Goal: Check status: Check status

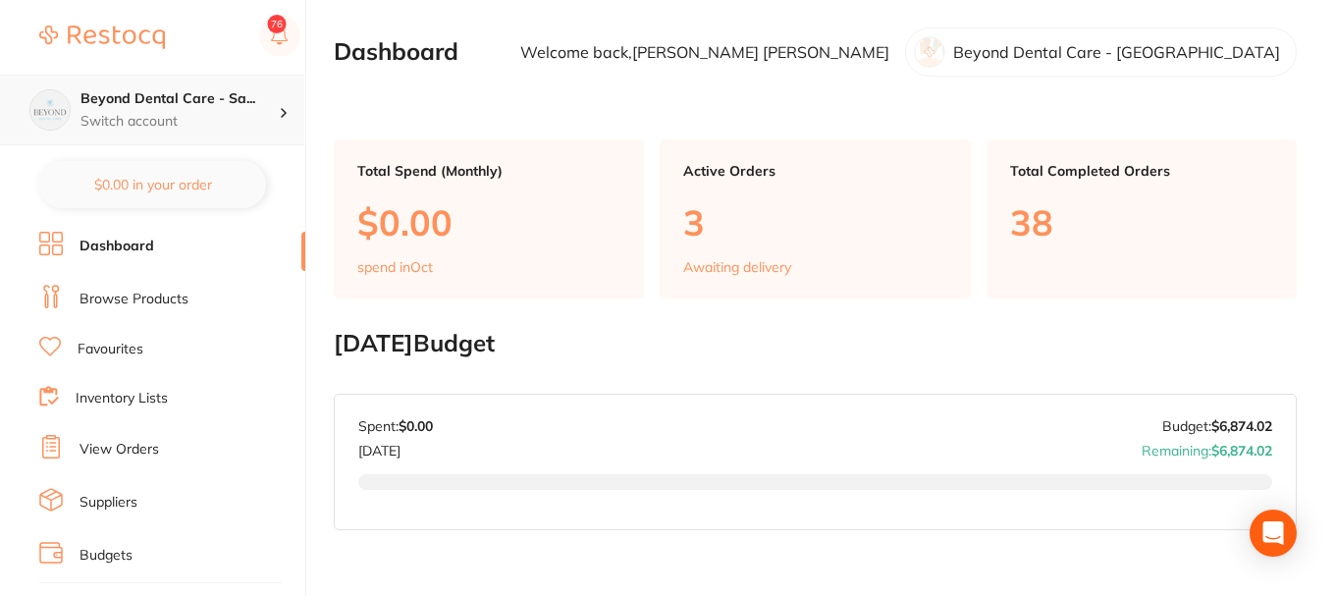
click at [187, 96] on h4 "Beyond Dental Care - Sa..." at bounding box center [179, 99] width 198 height 20
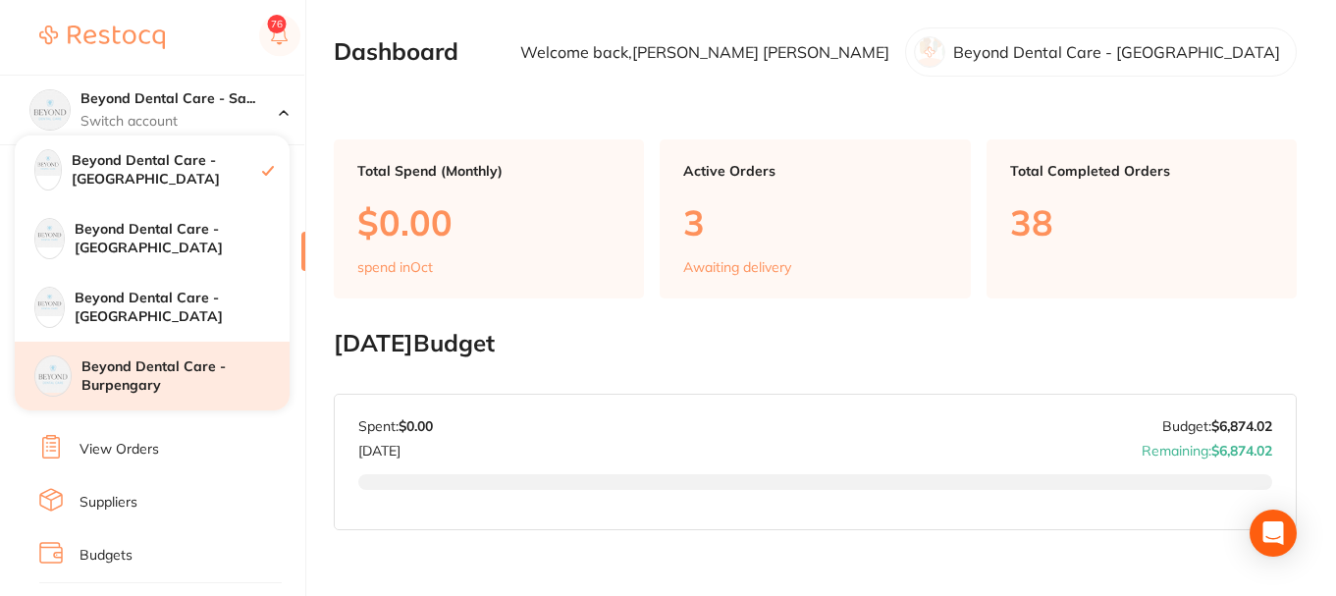
click at [160, 378] on h4 "Beyond Dental Care - Burpengary" at bounding box center [185, 376] width 208 height 38
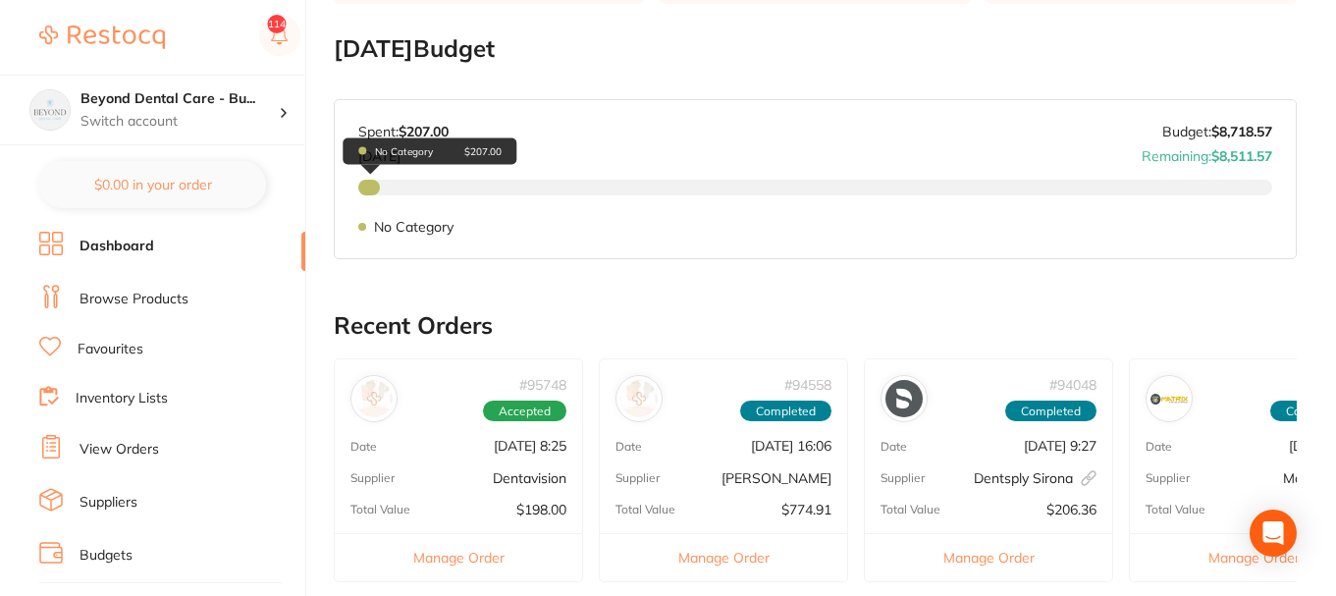
click at [371, 165] on div "No Category $207.00" at bounding box center [431, 150] width 174 height 27
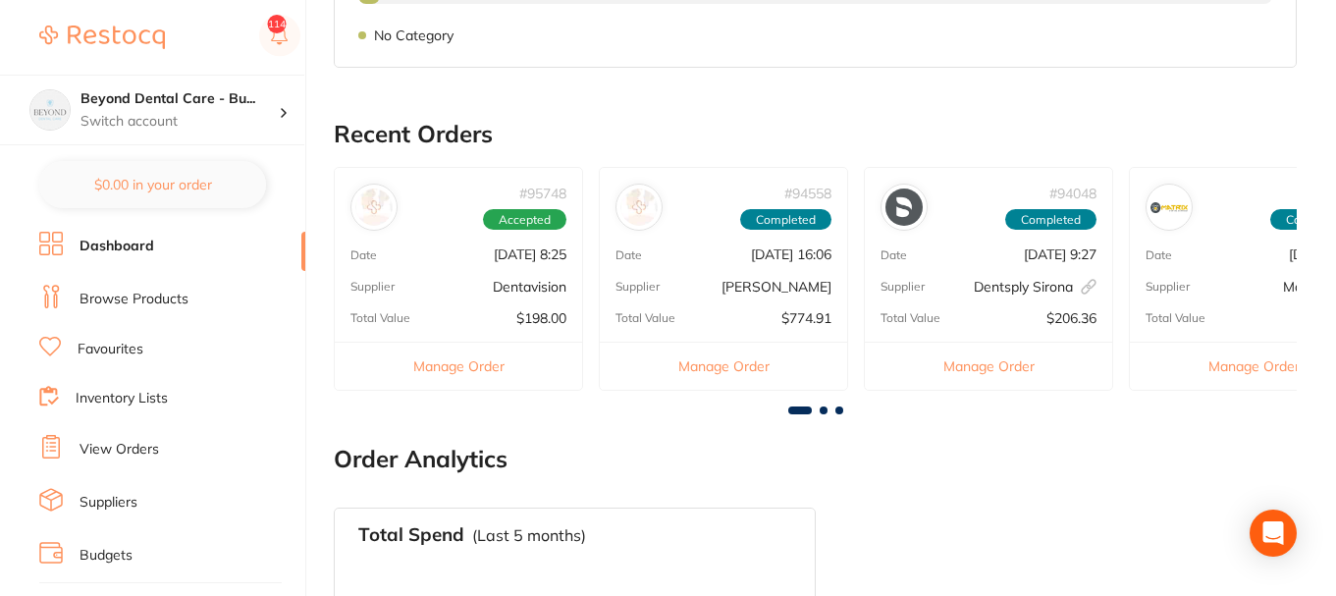
scroll to position [491, 0]
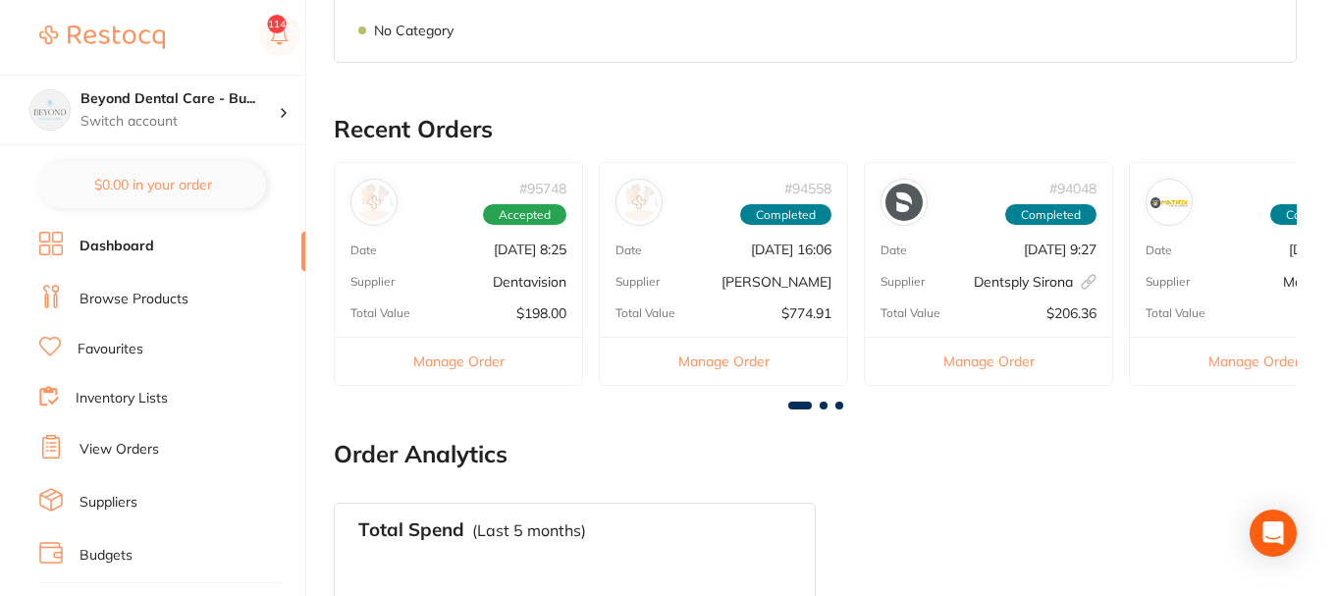
click at [452, 259] on div "# 95748 Accepted Date [DATE] 8:25 Supplier Dentavision Total Value $198.00 Mana…" at bounding box center [458, 273] width 249 height 223
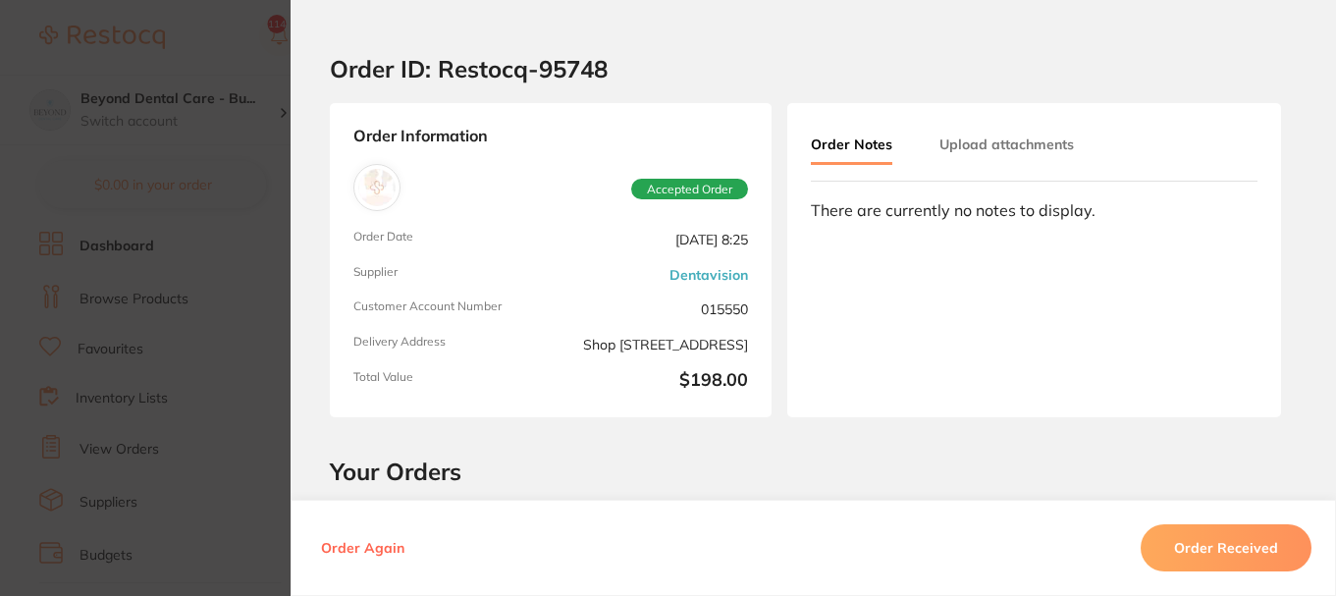
scroll to position [0, 0]
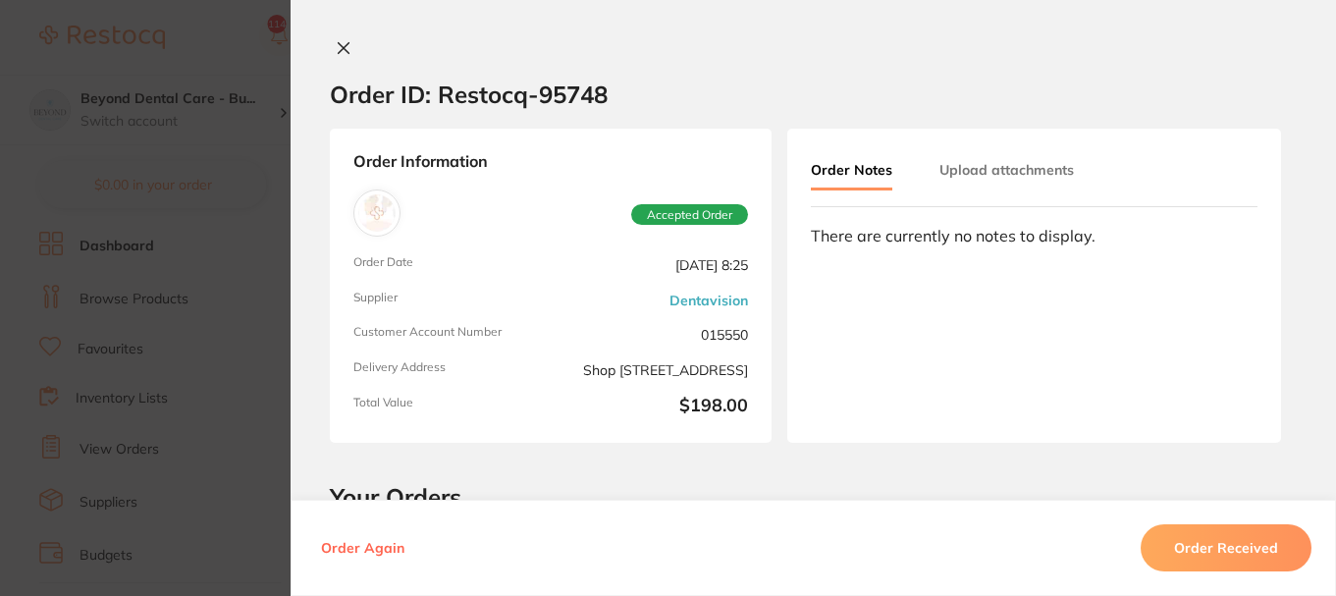
drag, startPoint x: 571, startPoint y: 287, endPoint x: 447, endPoint y: 254, distance: 128.8
click at [444, 255] on span "Order Date" at bounding box center [447, 265] width 189 height 20
click at [341, 48] on icon at bounding box center [344, 48] width 16 height 16
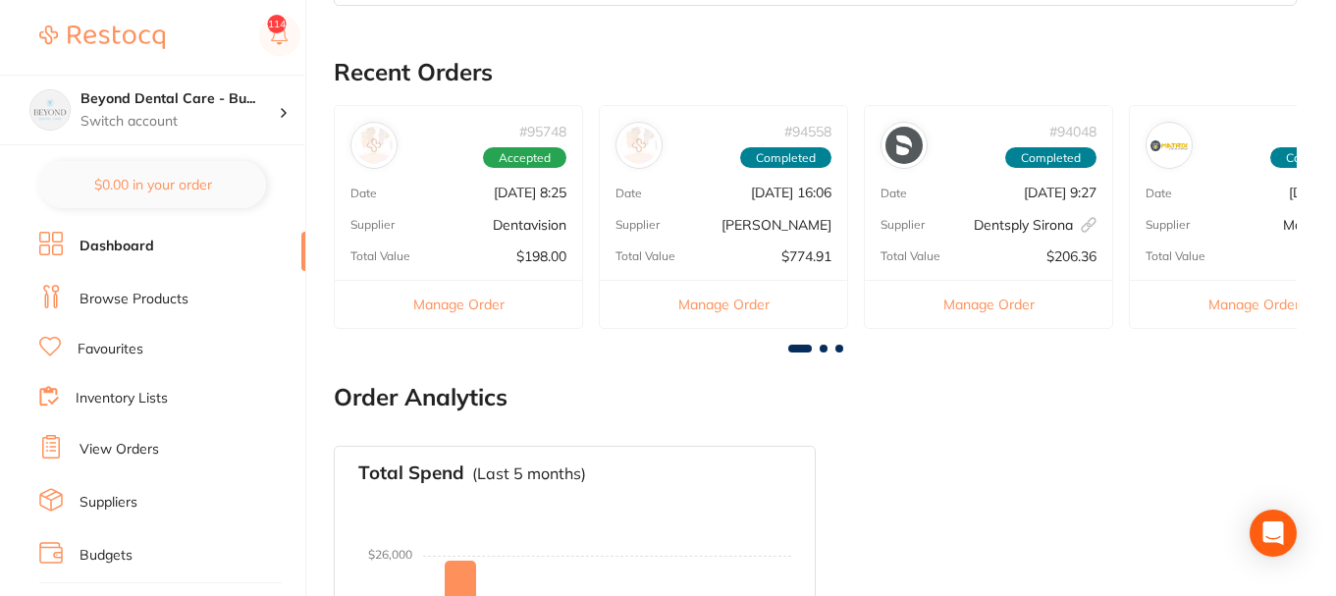
scroll to position [564, 0]
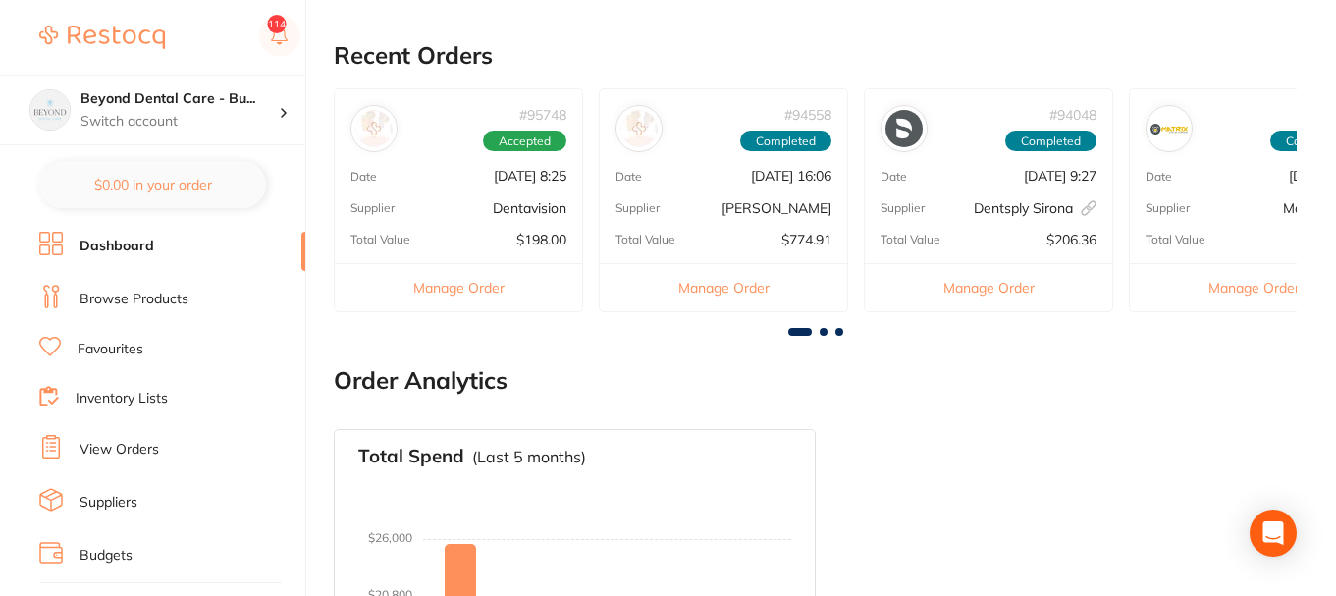
click at [460, 205] on div "Supplier Dentavision" at bounding box center [458, 208] width 247 height 16
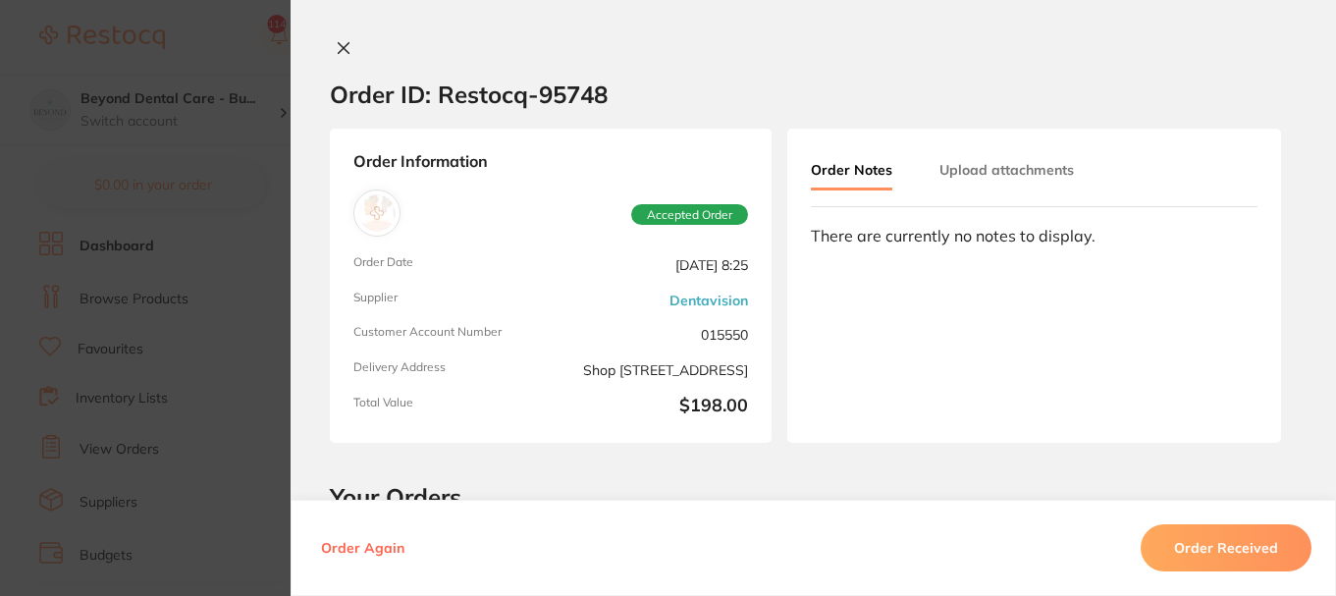
click at [654, 134] on div "Order Information Accepted Order Order Date [DATE] 8:25 Supplier Dentavision Cu…" at bounding box center [551, 286] width 442 height 314
click at [339, 48] on icon at bounding box center [344, 48] width 11 height 11
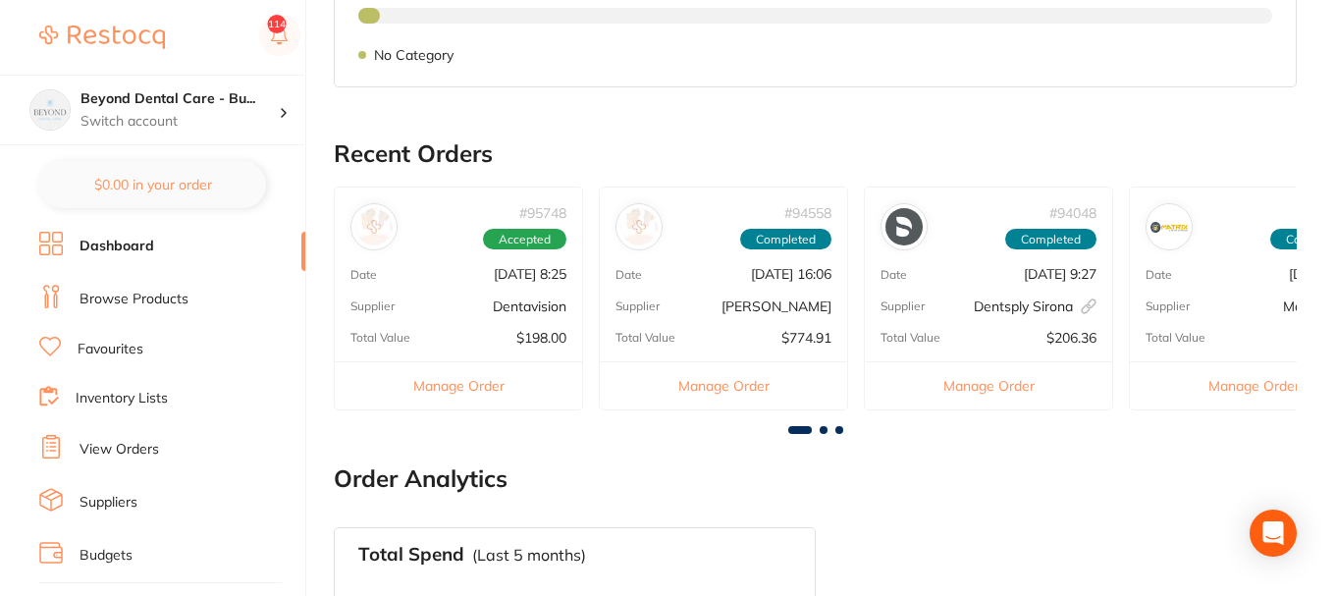
scroll to position [368, 0]
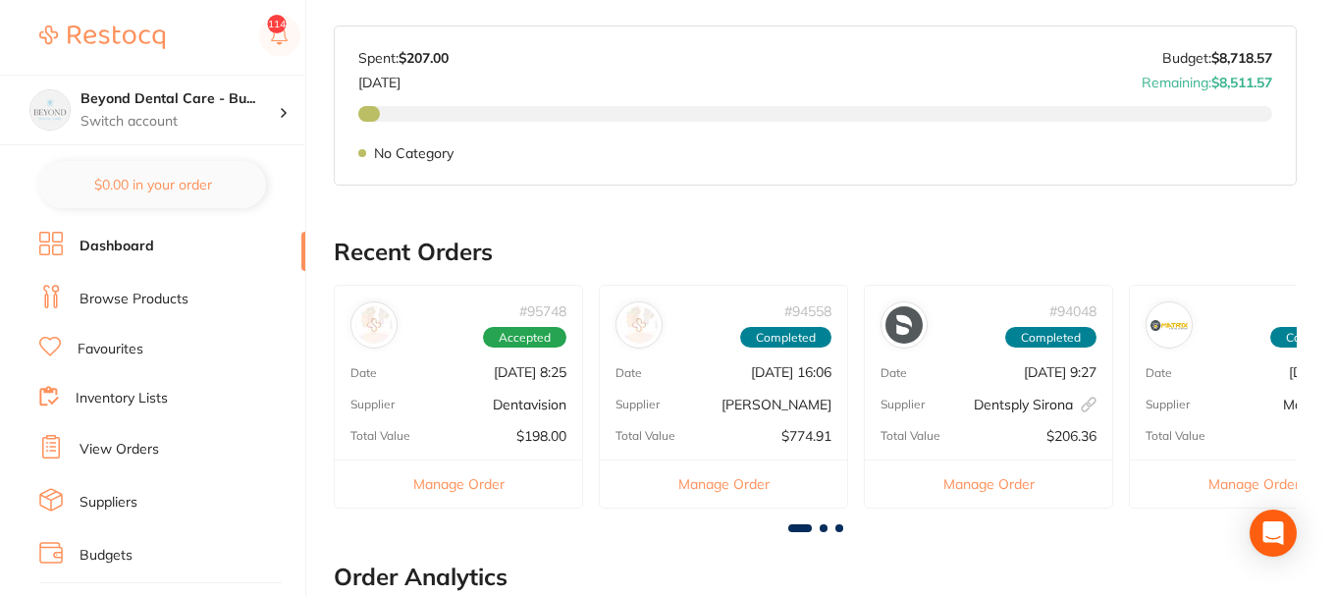
click at [693, 356] on div "# 94558 Completed Date [DATE] 16:06 Supplier [PERSON_NAME] Total Value $774.91 …" at bounding box center [723, 396] width 249 height 223
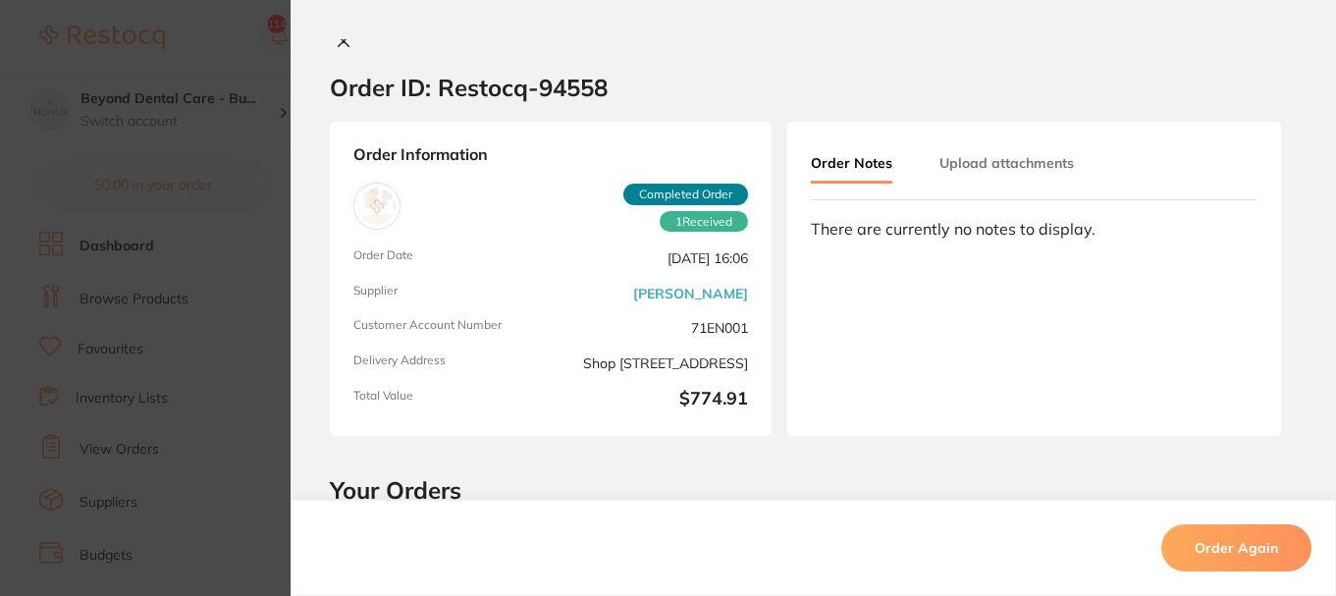
scroll to position [0, 0]
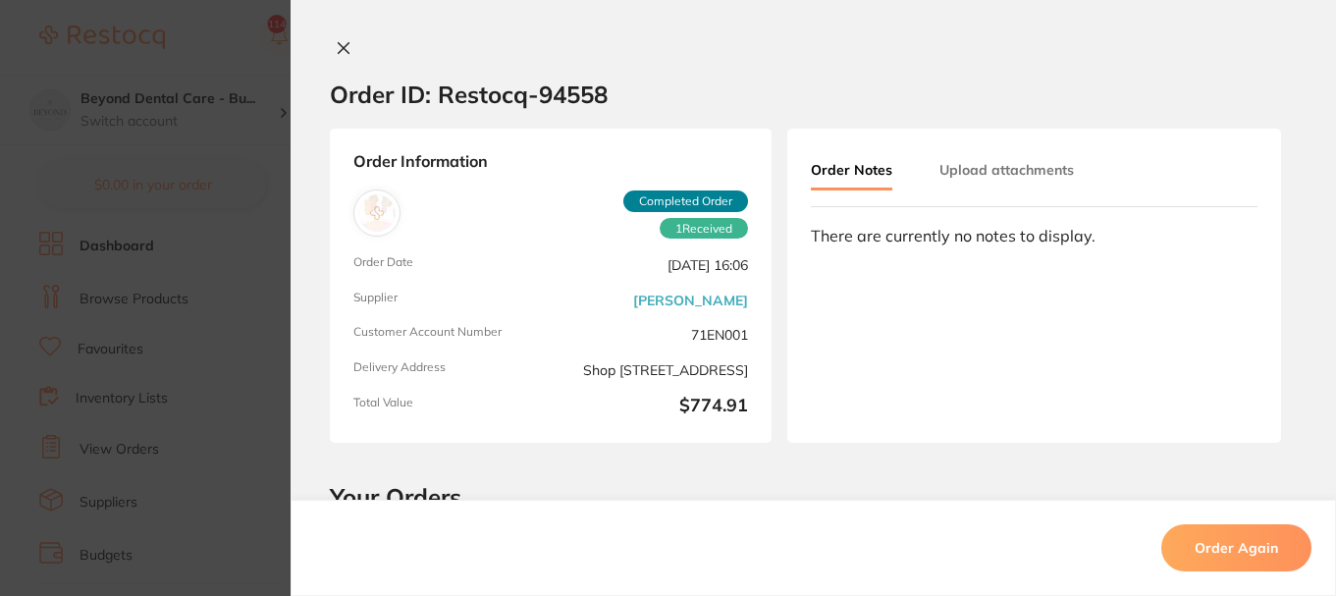
click at [341, 47] on icon at bounding box center [344, 48] width 11 height 11
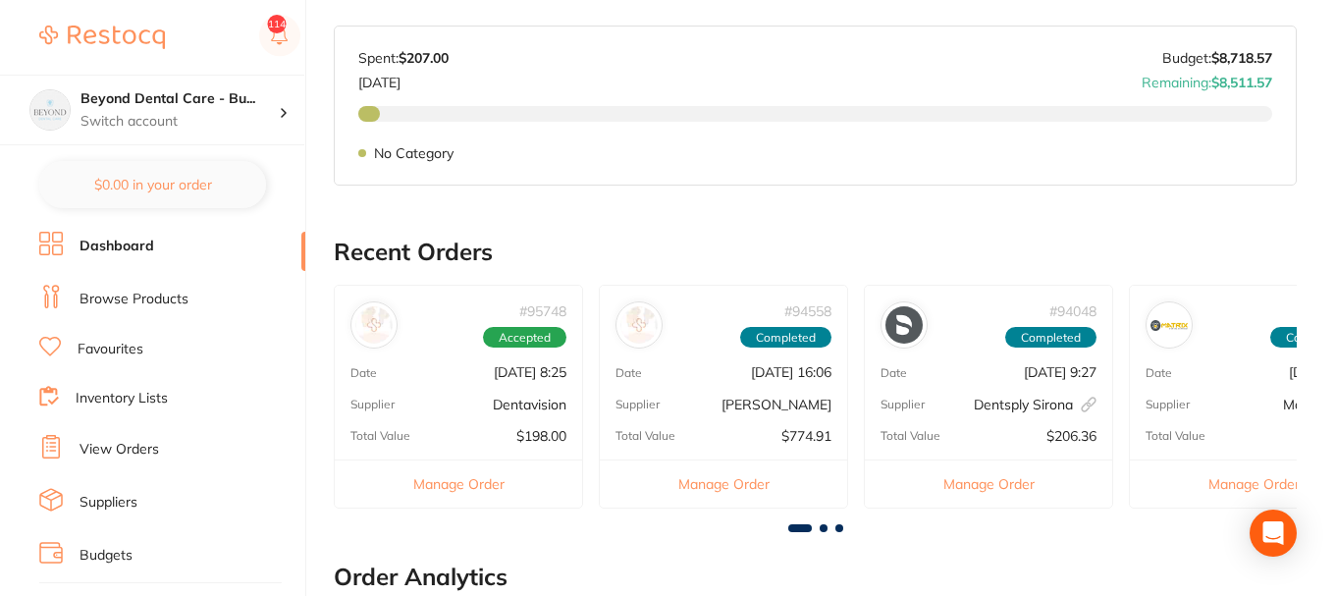
click at [442, 345] on div "# 95748 Accepted" at bounding box center [458, 317] width 247 height 63
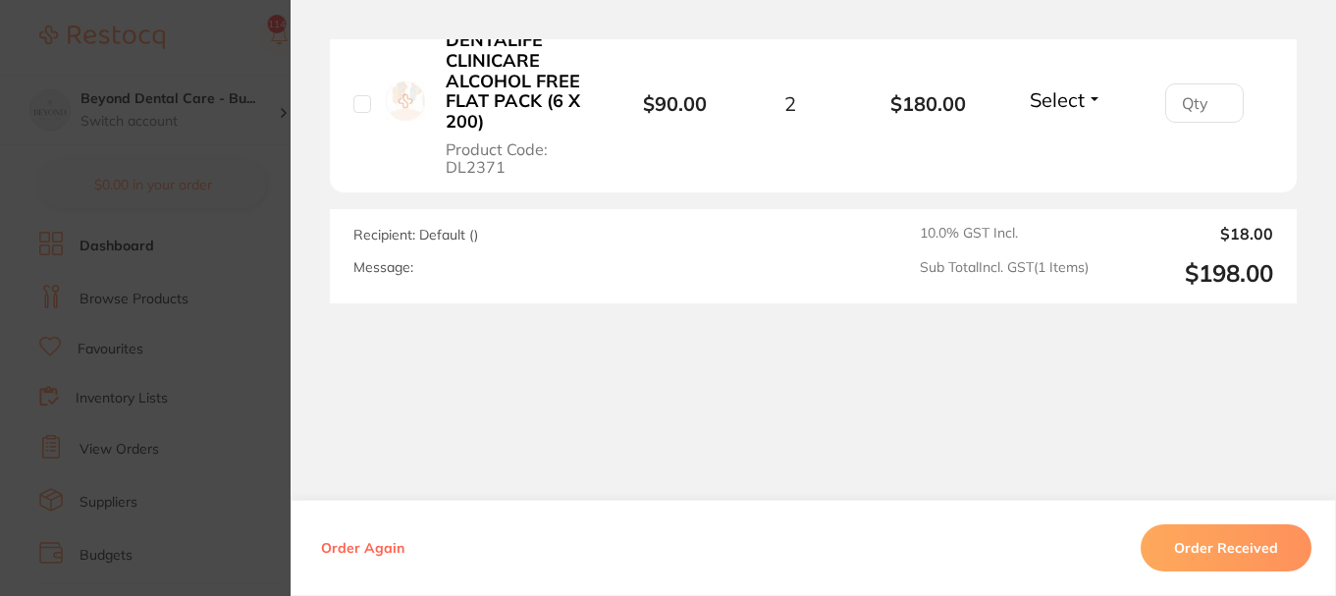
scroll to position [663, 0]
click at [258, 384] on section "Order ID: Restocq- 95748 Order Information Accepted Order Order Date [DATE] 8:2…" at bounding box center [668, 298] width 1336 height 596
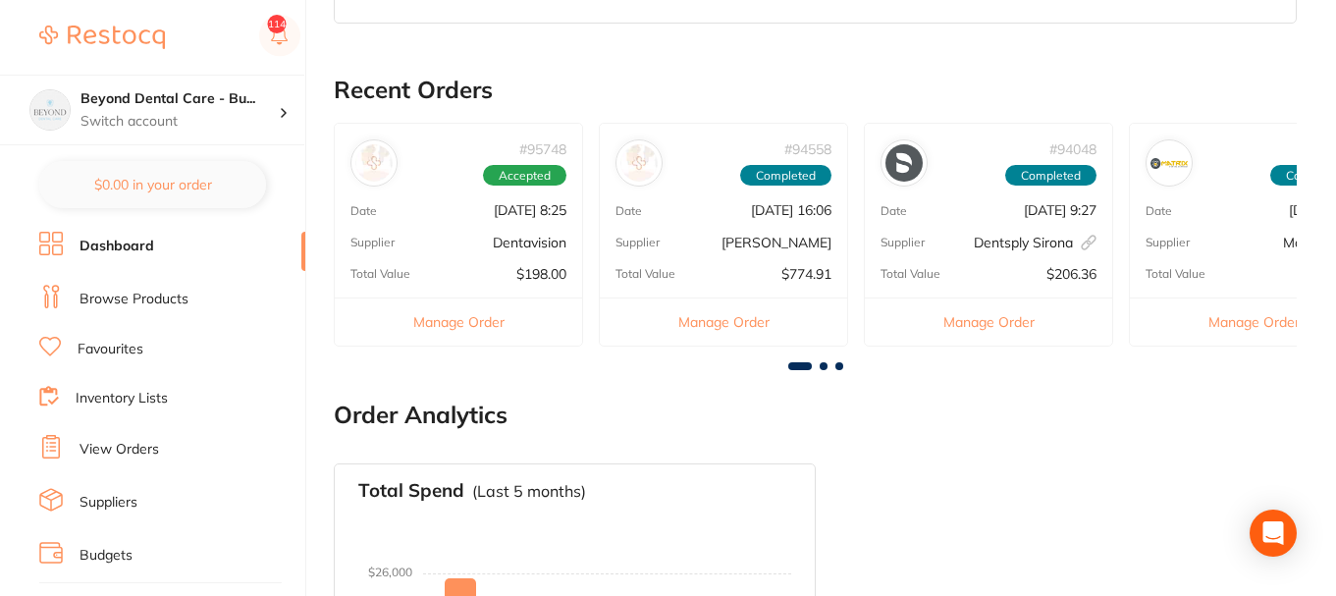
scroll to position [564, 0]
